Goal: Information Seeking & Learning: Find specific fact

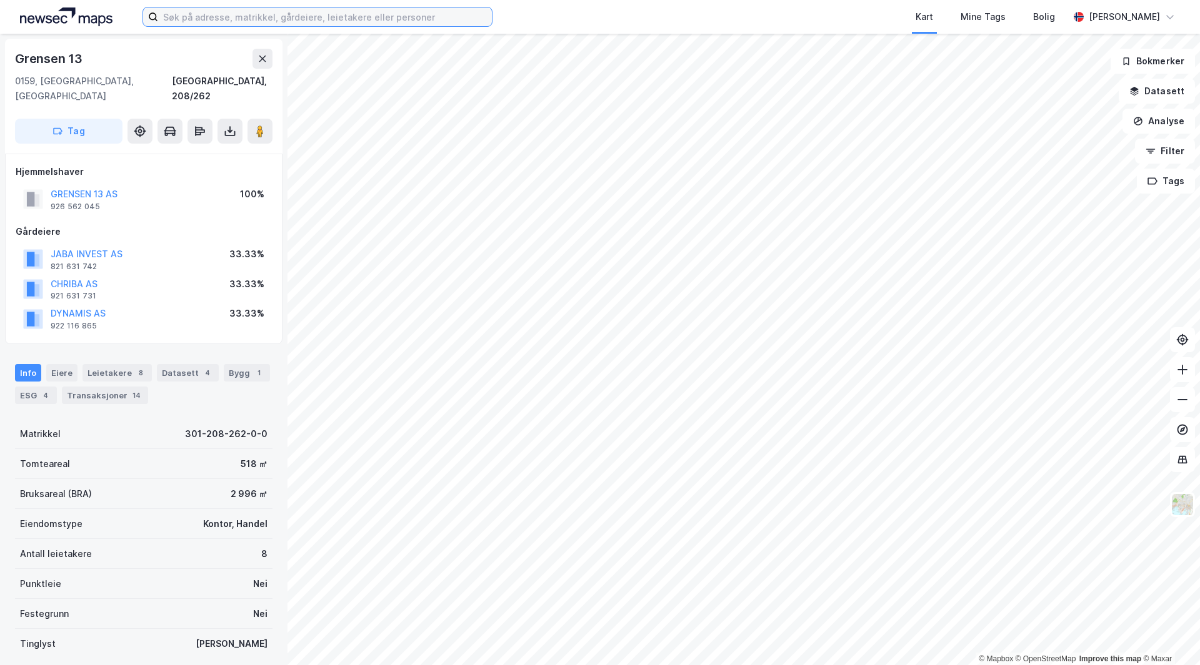
click at [242, 15] on input at bounding box center [325, 16] width 334 height 19
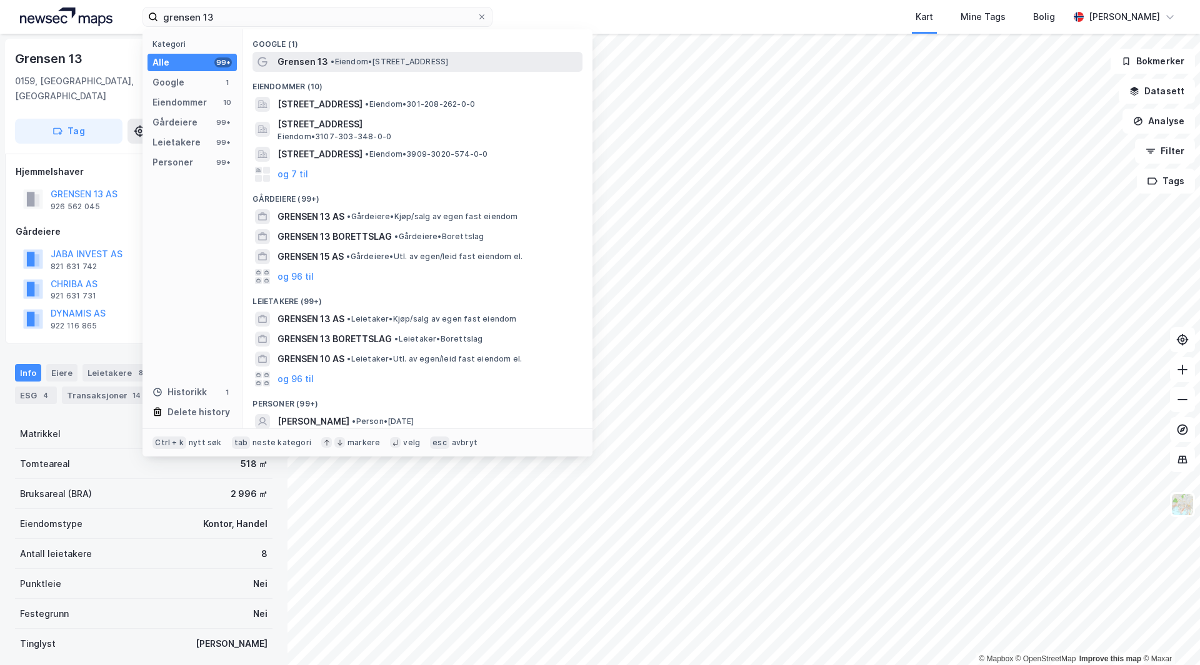
click at [344, 63] on span "• Eiendom • [STREET_ADDRESS]" at bounding box center [389, 62] width 117 height 10
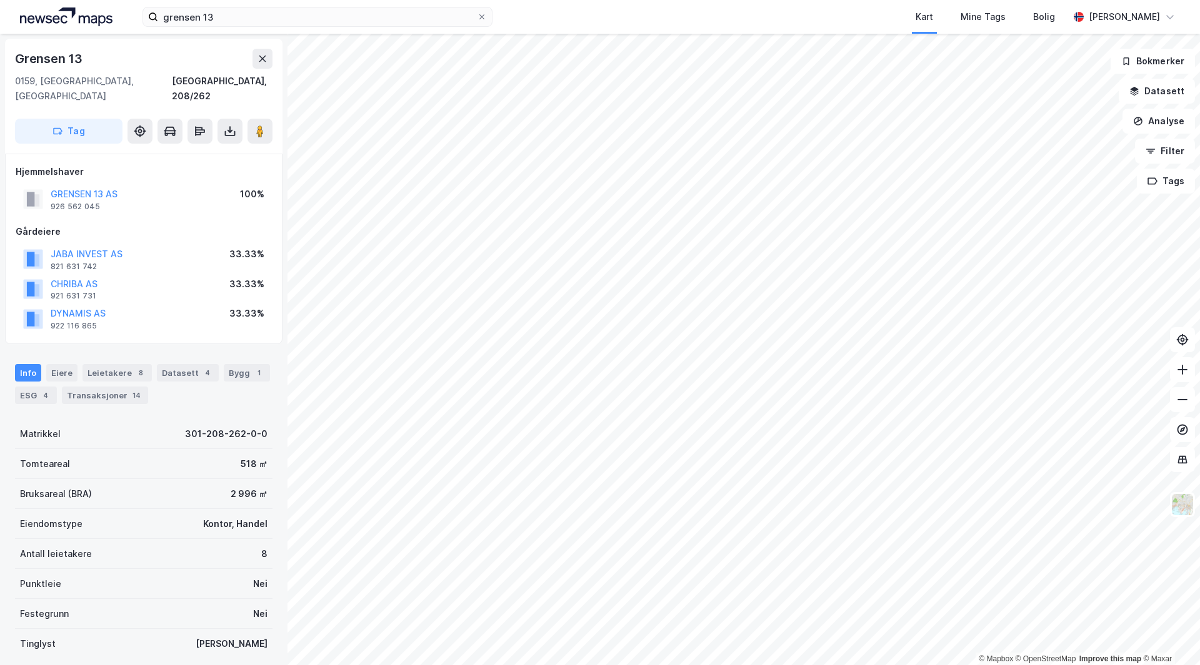
click at [148, 224] on div "Gårdeiere" at bounding box center [144, 231] width 256 height 15
click at [0, 0] on button "GRENSEN 13 AS" at bounding box center [0, 0] width 0 height 0
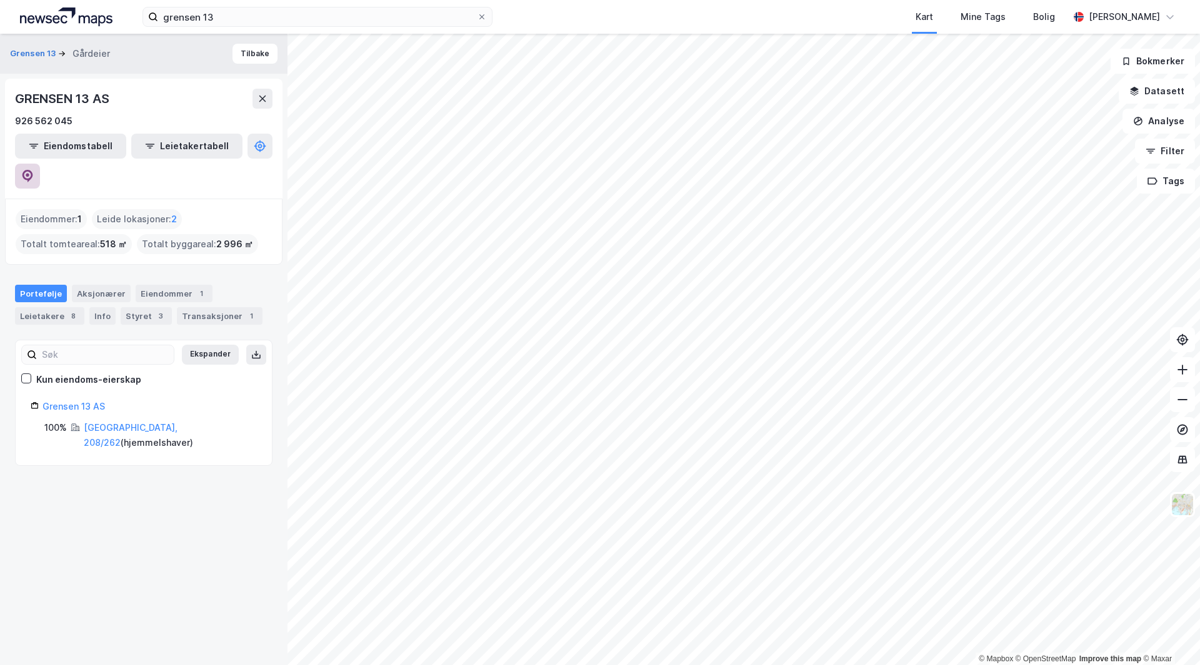
click at [40, 164] on button at bounding box center [27, 176] width 25 height 25
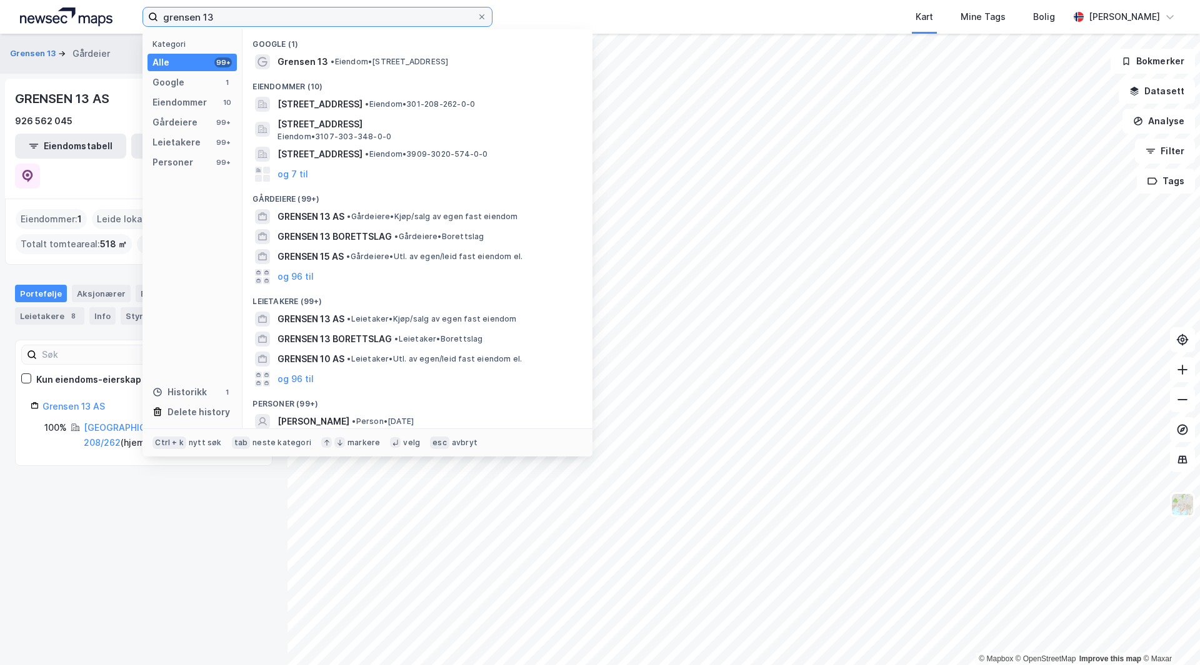
click at [241, 25] on input "grensen 13" at bounding box center [317, 16] width 319 height 19
drag, startPoint x: 241, startPoint y: 25, endPoint x: 340, endPoint y: 1, distance: 101.5
click at [244, 25] on input "grensen 13" at bounding box center [317, 16] width 319 height 19
click at [234, 22] on input "grensen 13" at bounding box center [317, 16] width 319 height 19
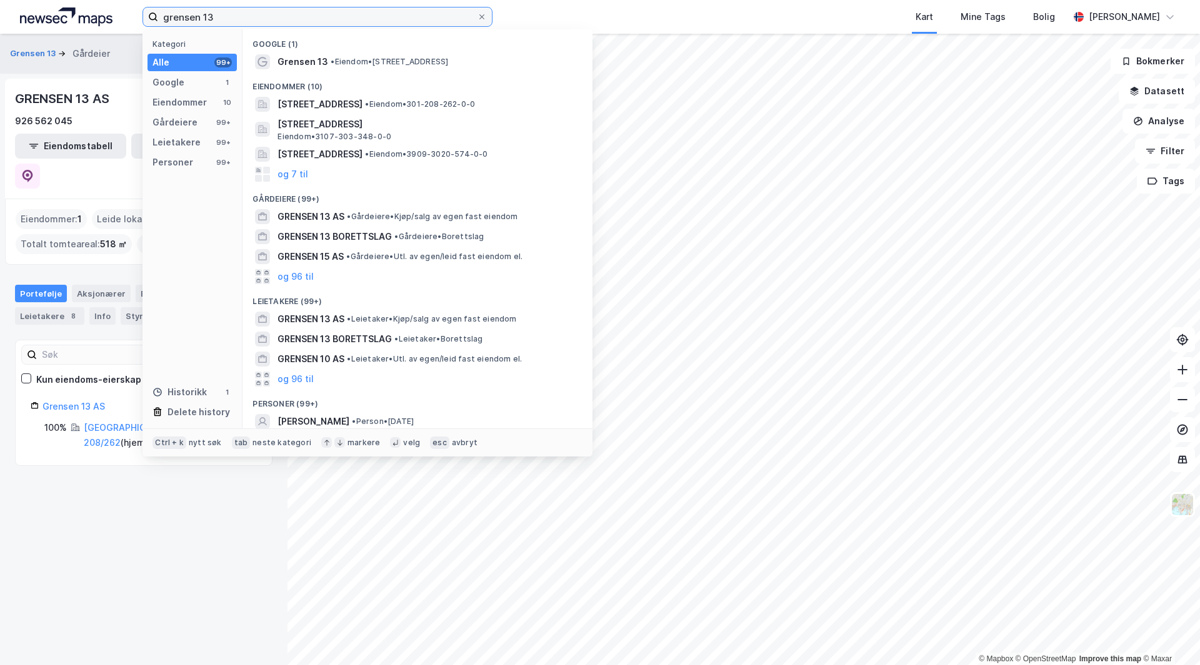
click at [234, 22] on input "grensen 13" at bounding box center [317, 16] width 319 height 19
type input "grense"
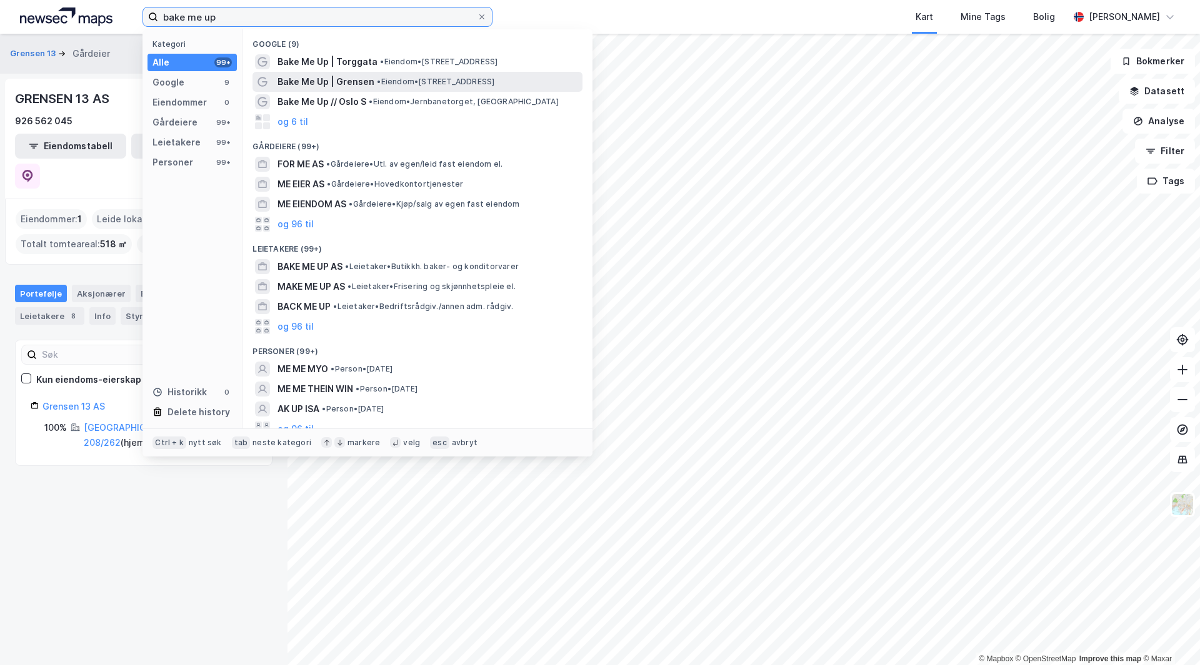
type input "bake me up"
click at [358, 86] on span "Bake Me Up | Grensen" at bounding box center [325, 81] width 97 height 15
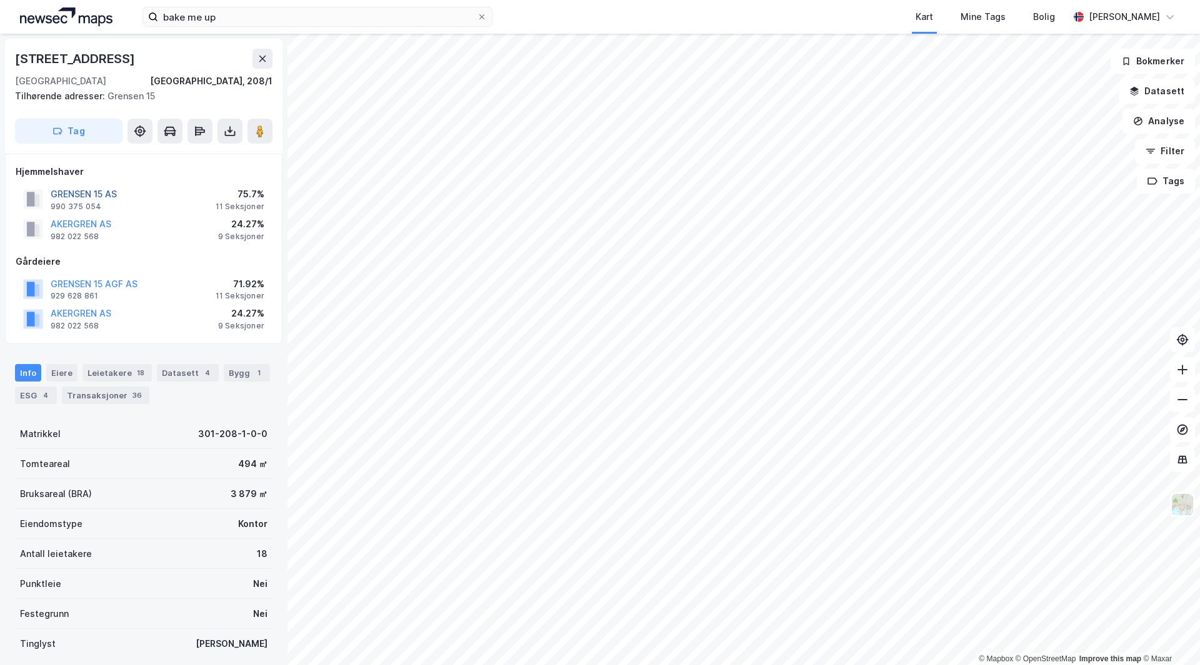
click at [0, 0] on button "GRENSEN 15 AS" at bounding box center [0, 0] width 0 height 0
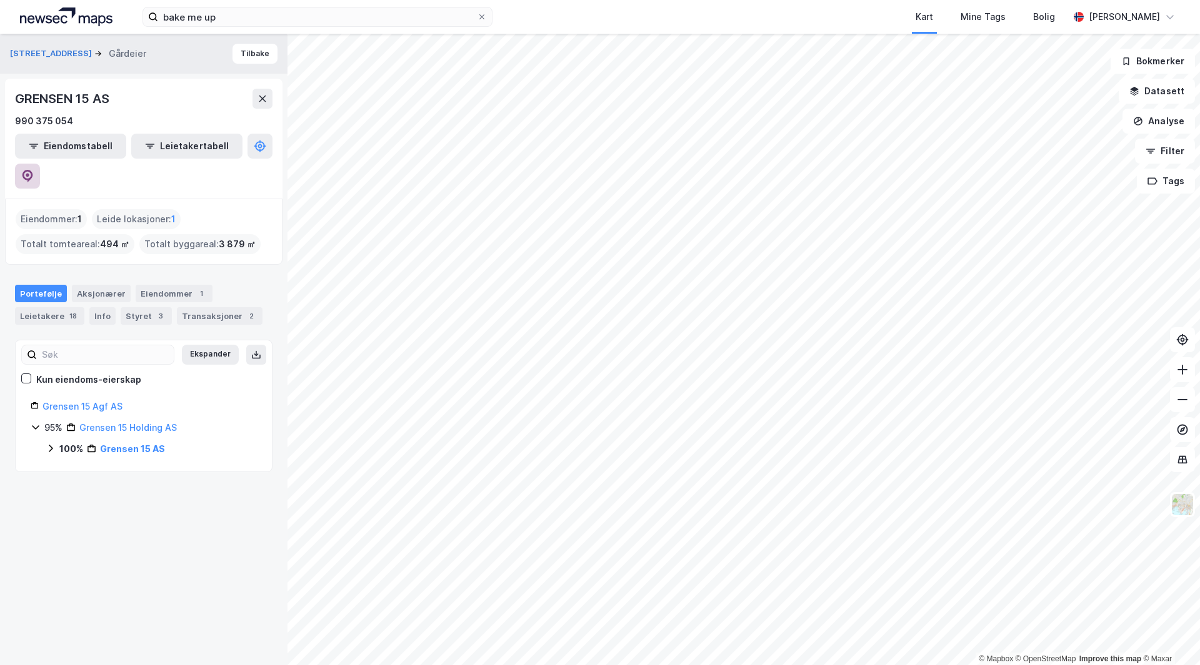
click at [34, 170] on icon at bounding box center [27, 176] width 12 height 12
click at [217, 270] on div "Portefølje Aksjonærer Eiendommer 1 Leietakere 18 Info Styret 3 Transaksjoner 2" at bounding box center [143, 300] width 287 height 60
